Goal: Find specific page/section: Find specific page/section

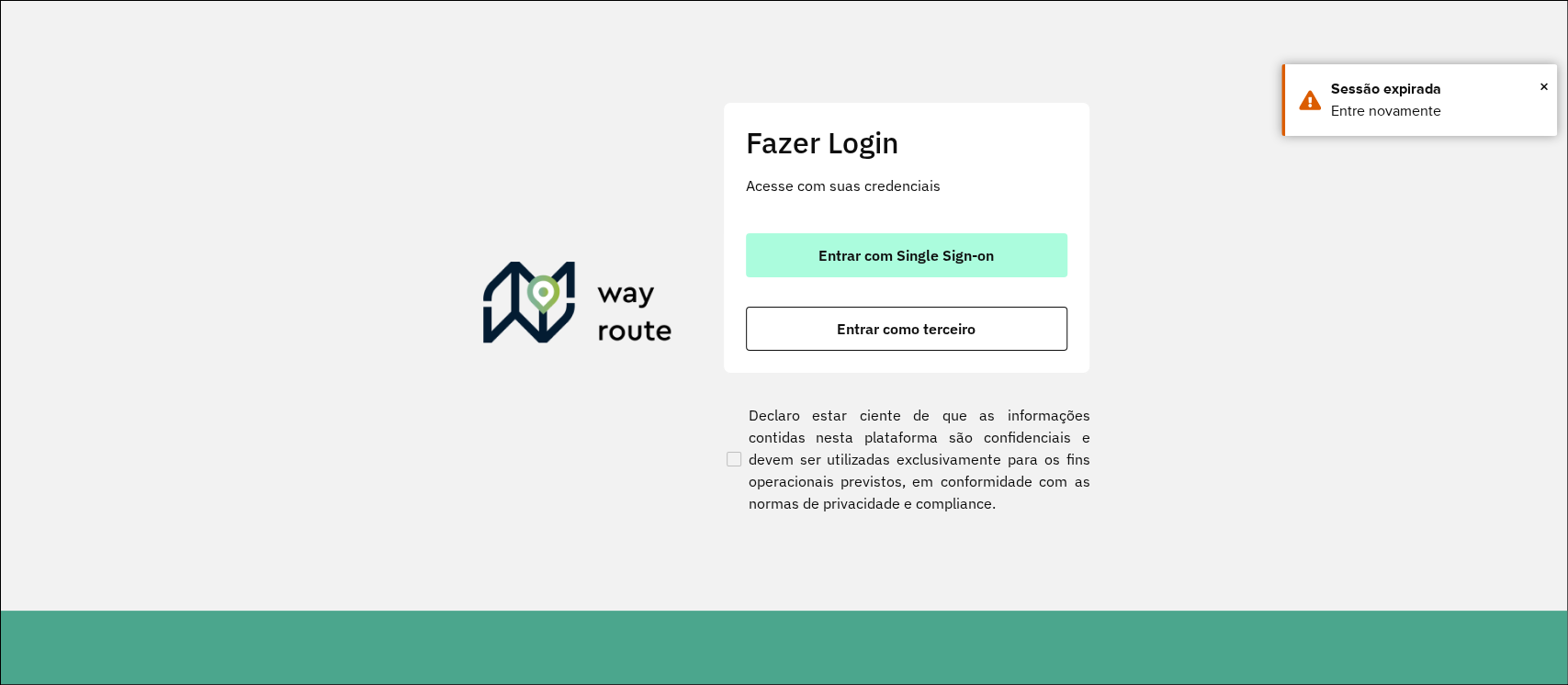
click at [1011, 242] on button "Entrar com Single Sign-on" at bounding box center [906, 256] width 322 height 44
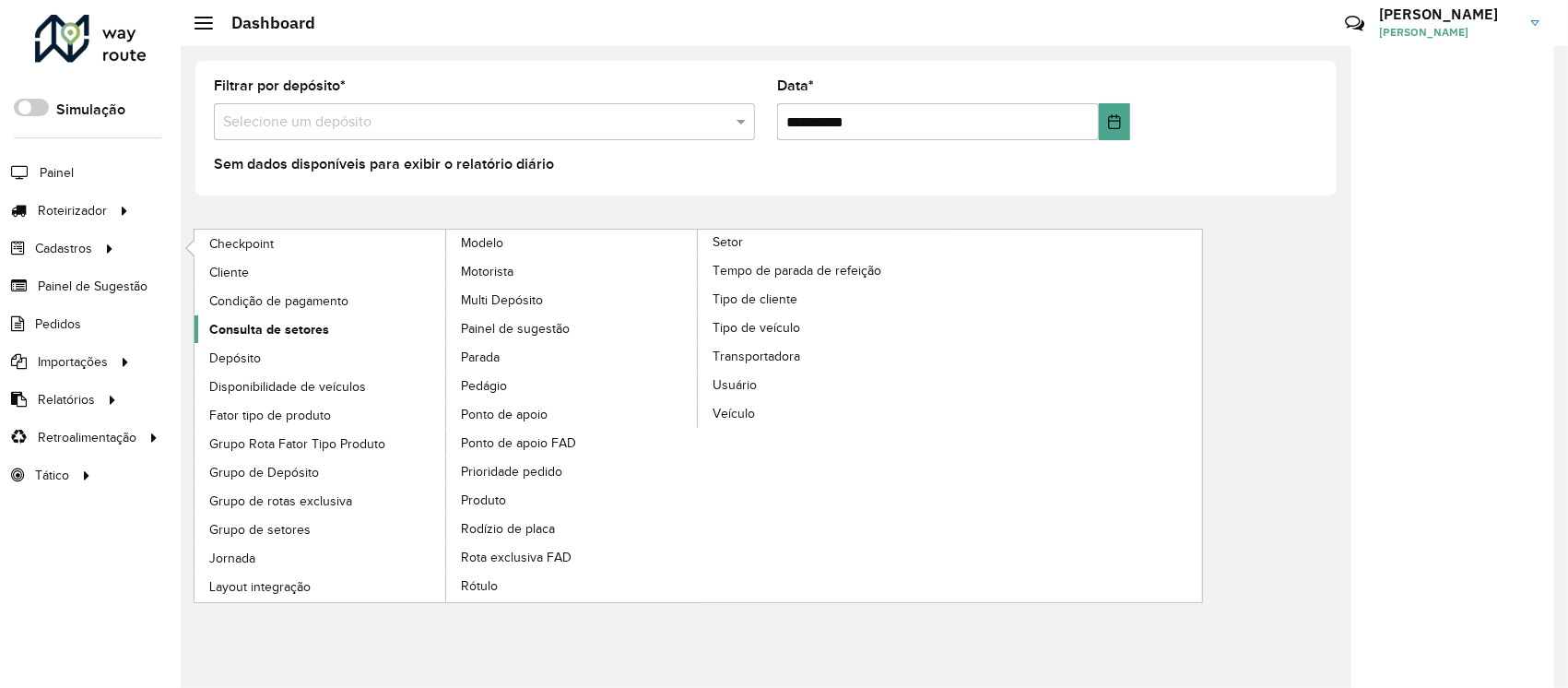
click at [270, 321] on span "Consulta de setores" at bounding box center [269, 330] width 120 height 19
click at [287, 324] on span "Consulta de setores" at bounding box center [269, 330] width 120 height 19
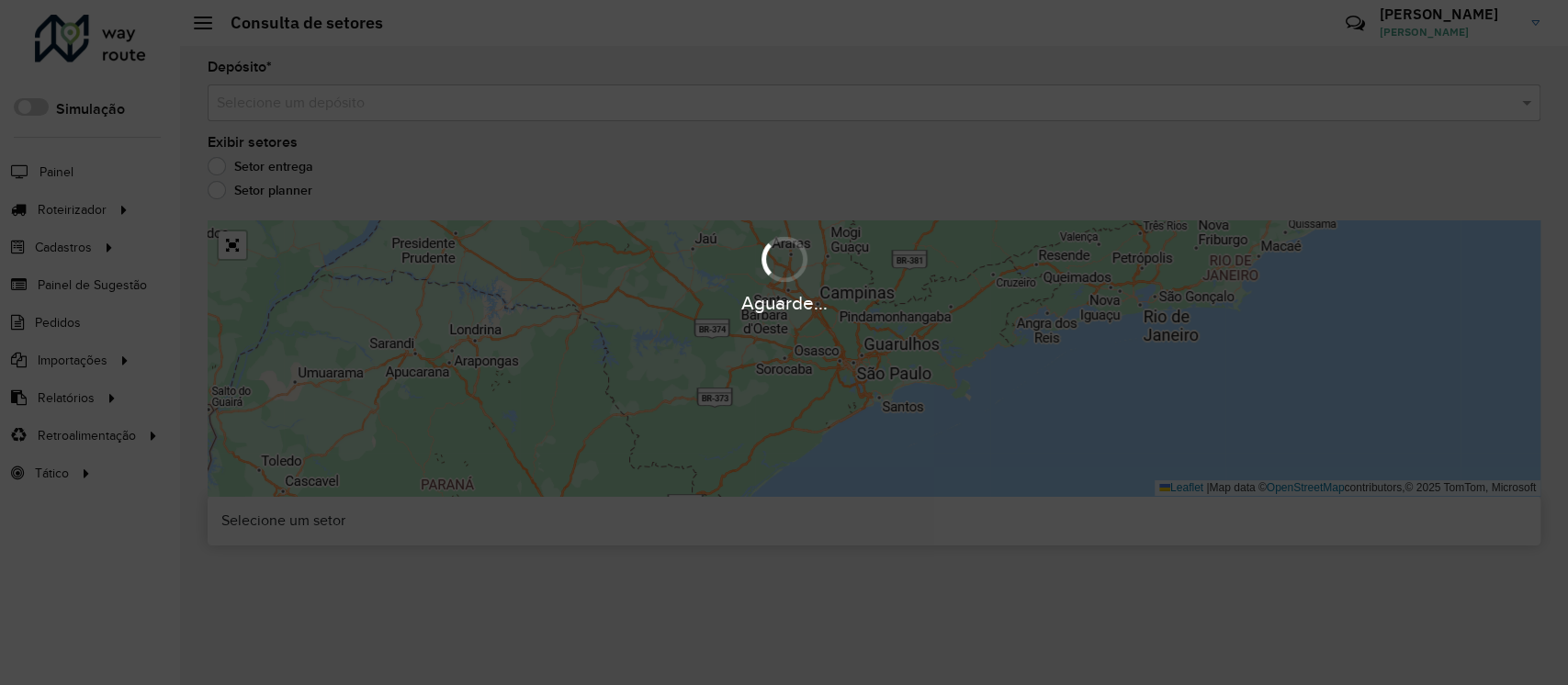
click at [513, 100] on hb-app "Aguarde... Pop-up bloqueado! Seu navegador bloqueou automáticamente a abertura …" at bounding box center [784, 342] width 1568 height 685
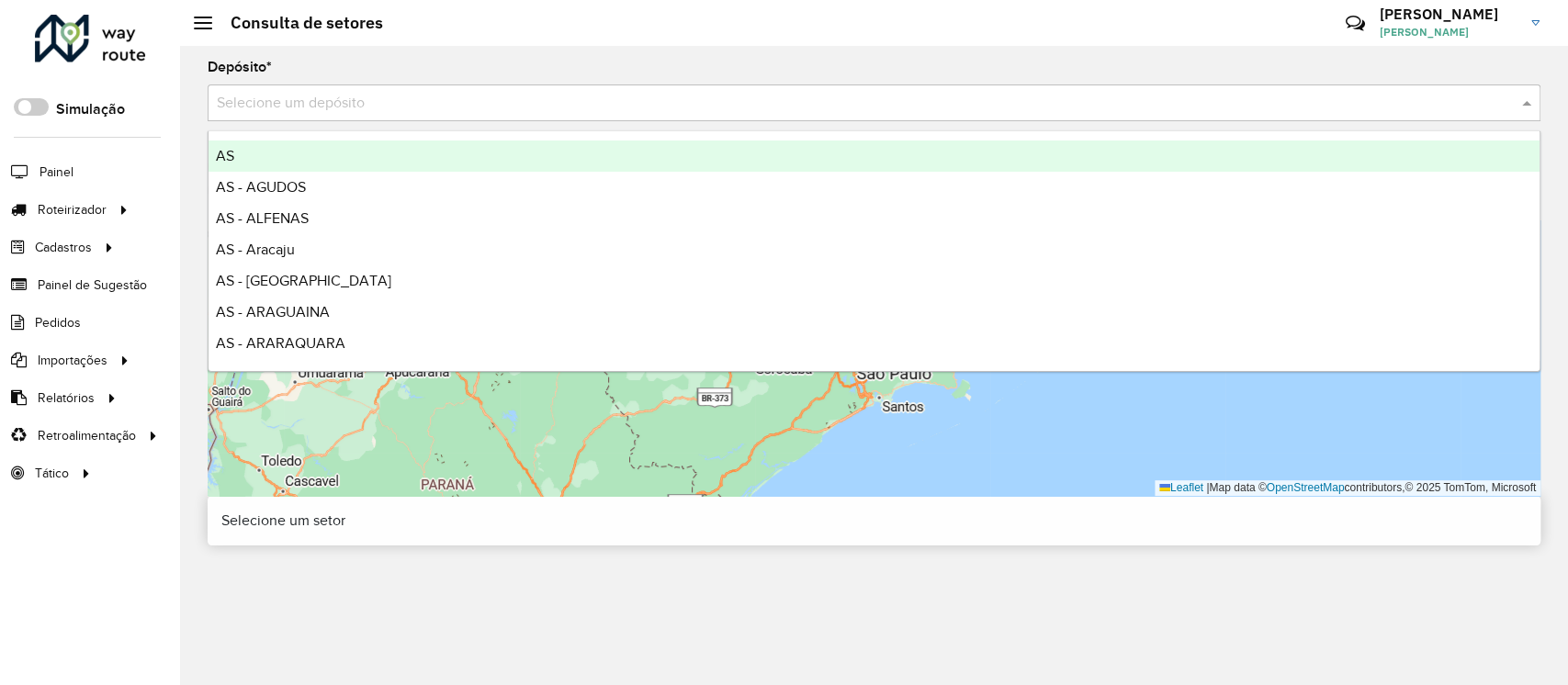
click at [513, 100] on input "text" at bounding box center [856, 104] width 1278 height 22
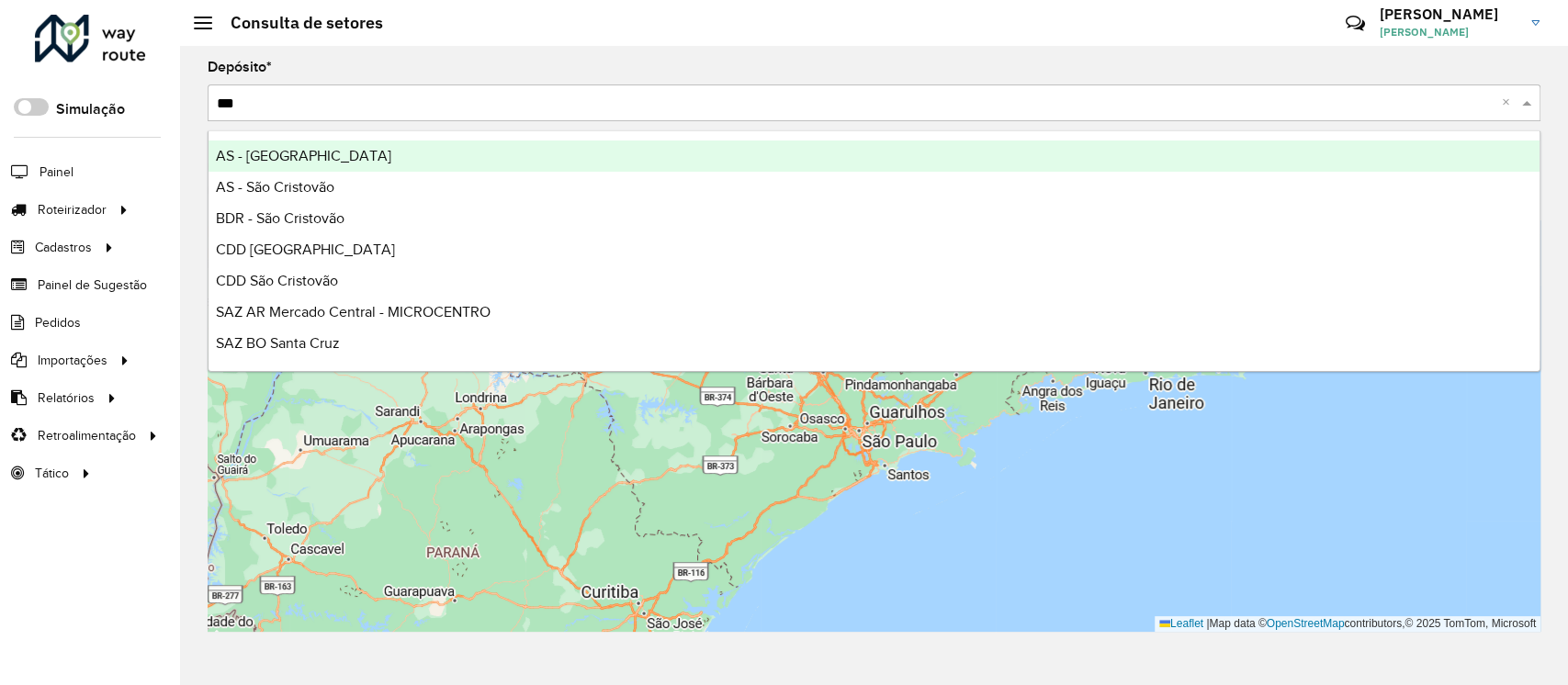
type input "****"
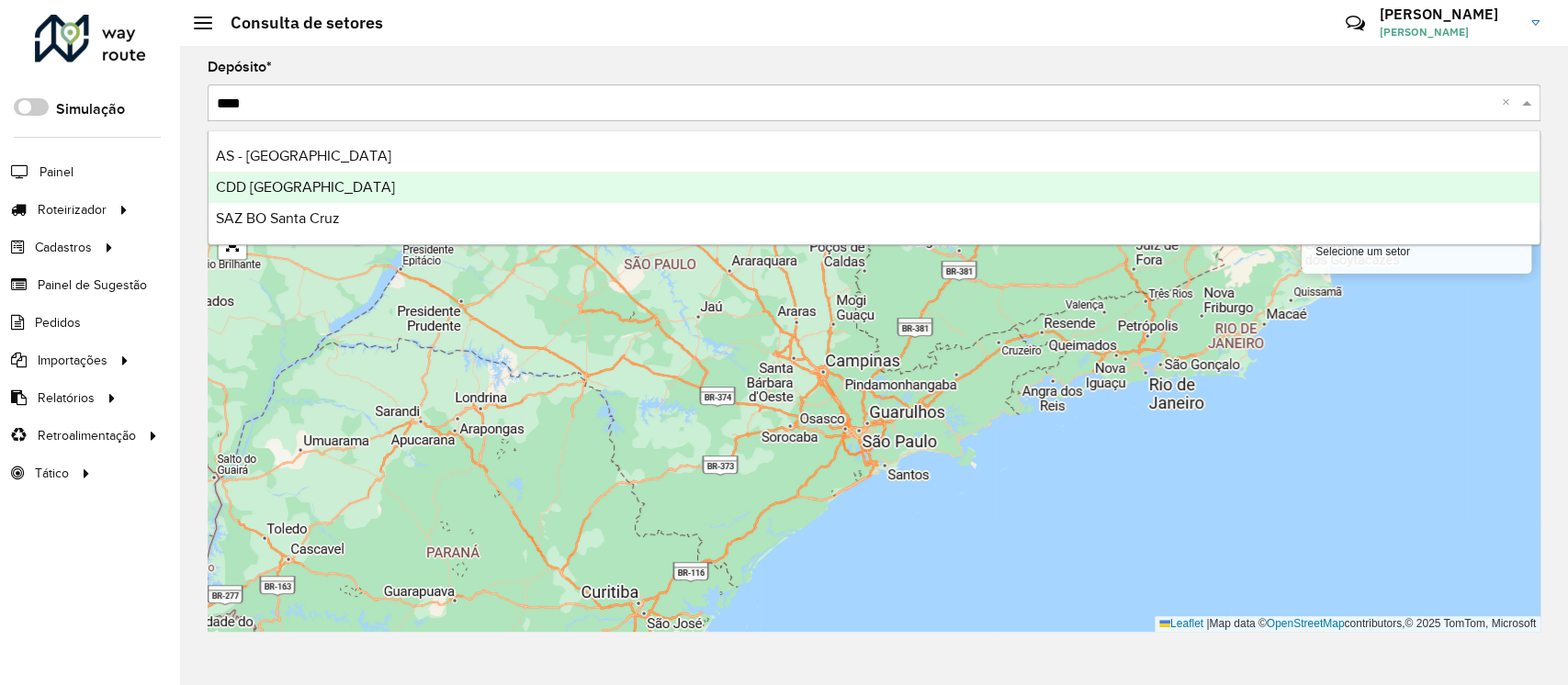
click at [506, 192] on div "CDD [GEOGRAPHIC_DATA]" at bounding box center [873, 187] width 1331 height 32
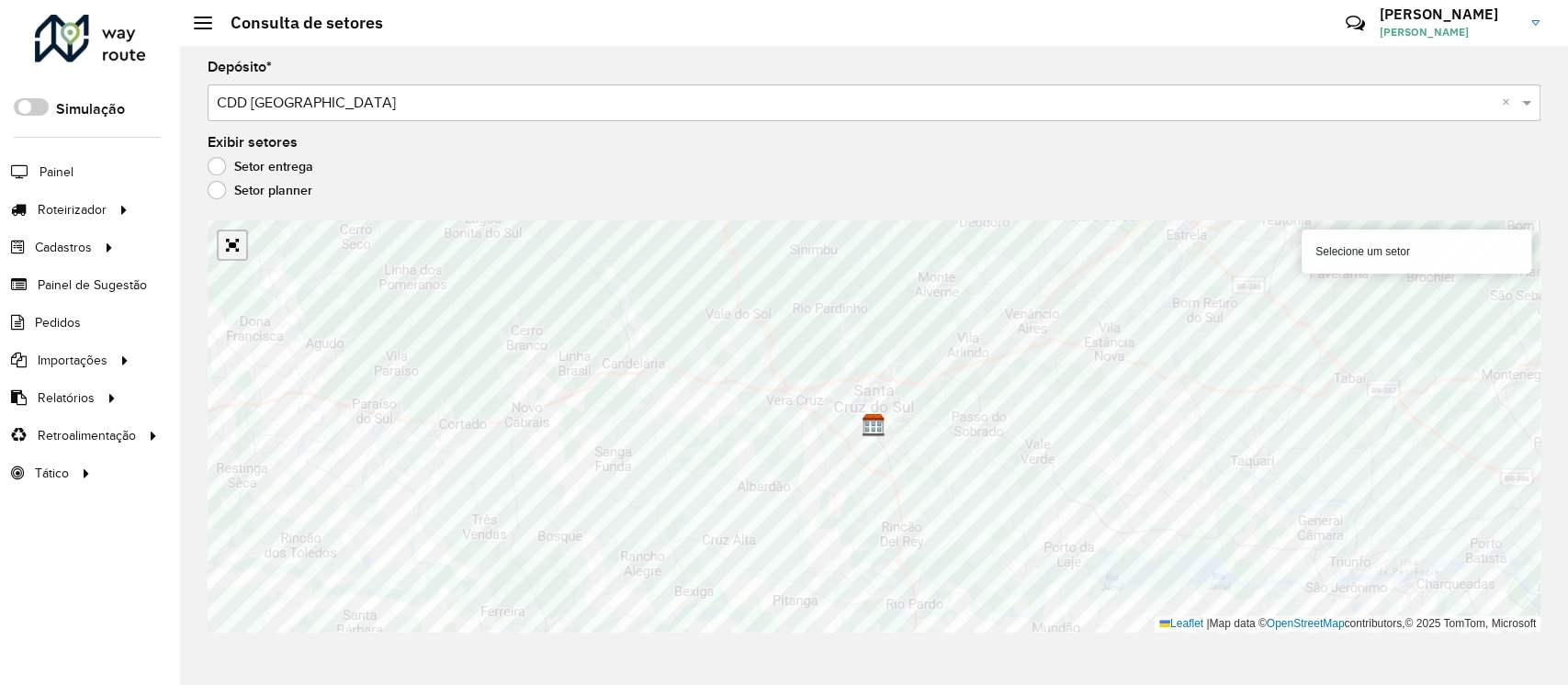
click at [237, 241] on link "Abrir mapa em tela cheia" at bounding box center [233, 245] width 28 height 28
click at [237, 255] on link "Abrir mapa em tela cheia" at bounding box center [233, 245] width 28 height 28
